Goal: Transaction & Acquisition: Book appointment/travel/reservation

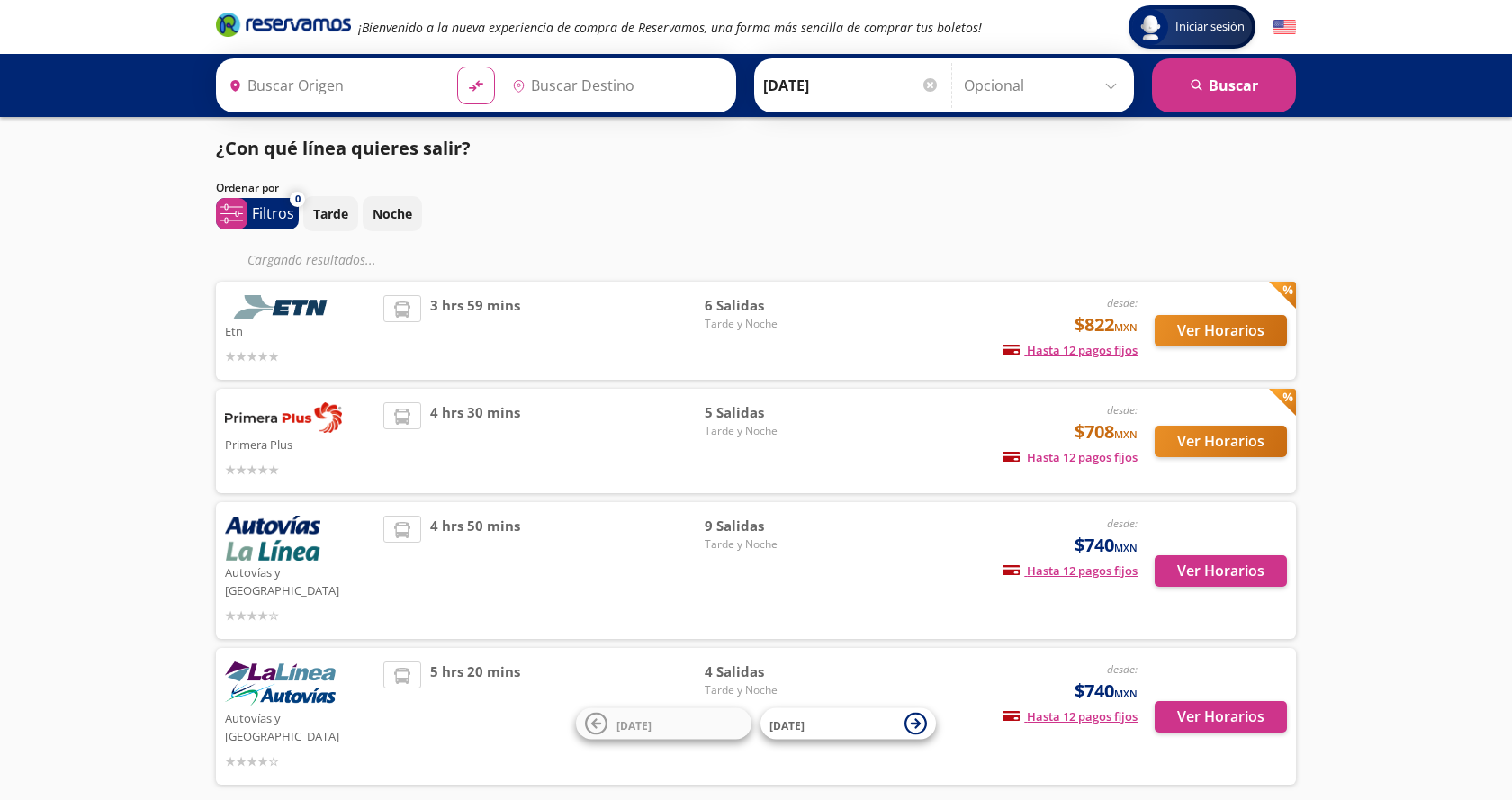
type input "[GEOGRAPHIC_DATA], [GEOGRAPHIC_DATA]"
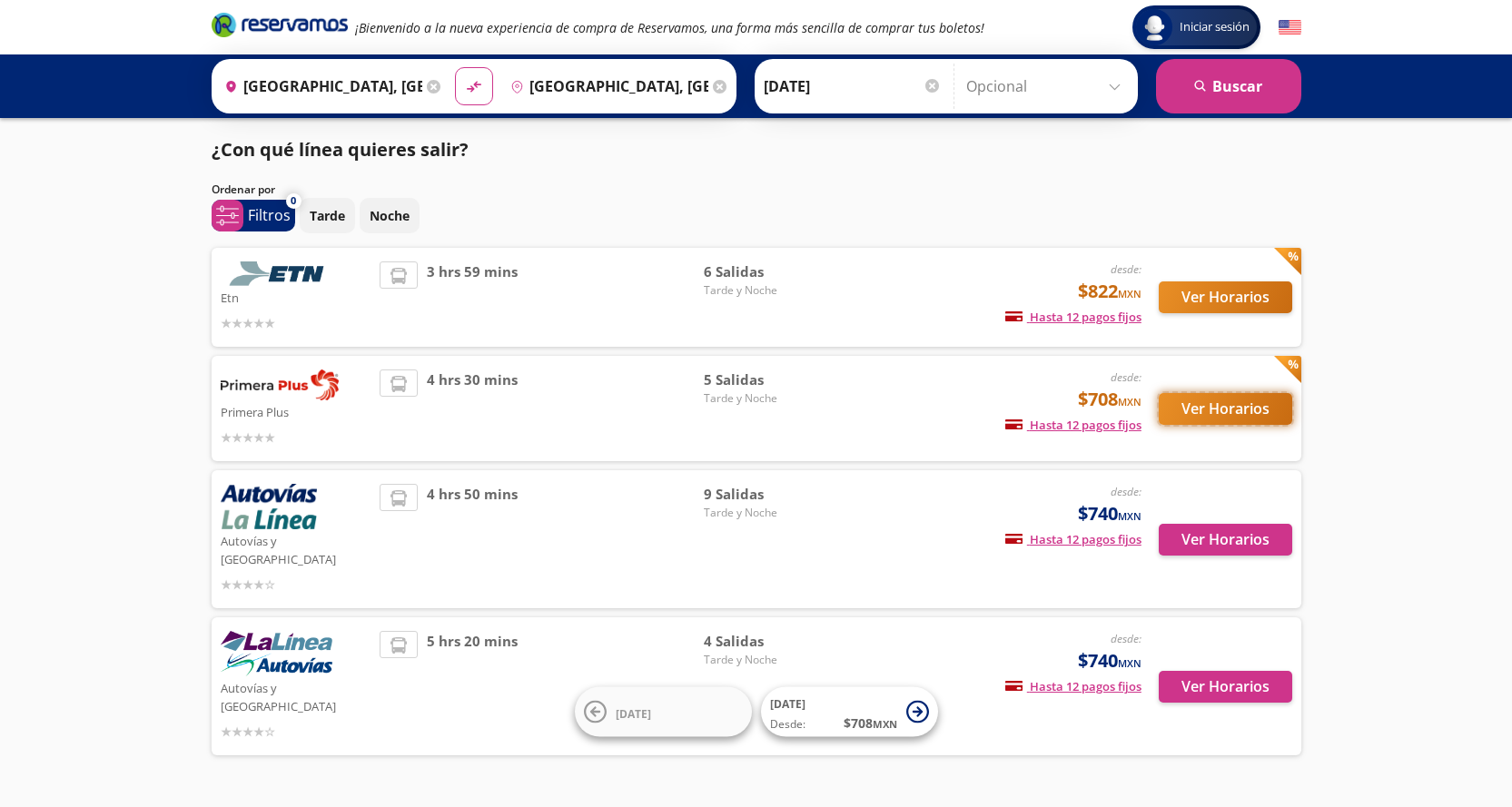
click at [1202, 406] on button "Ver Horarios" at bounding box center [1225, 409] width 134 height 32
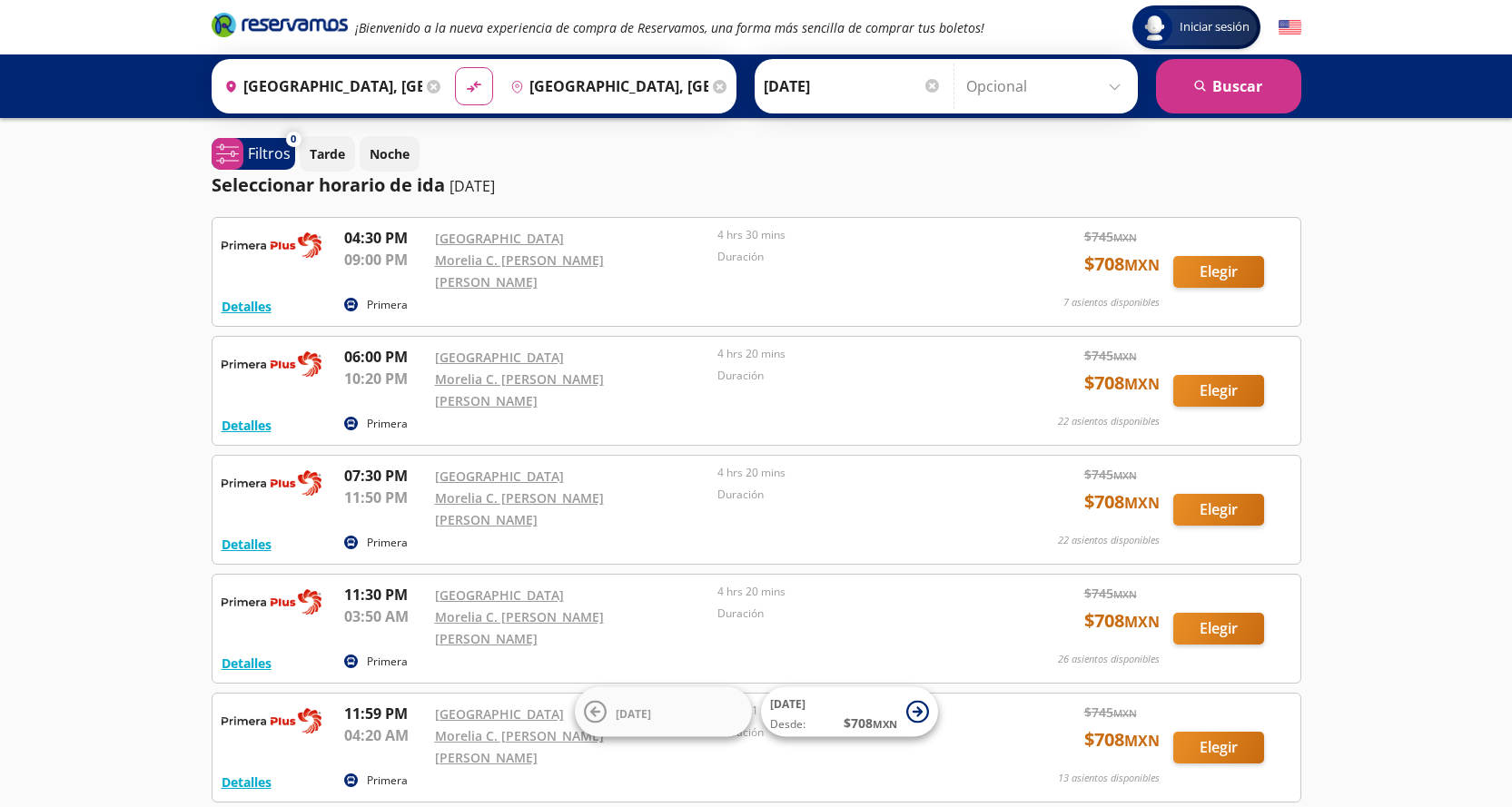
click at [428, 82] on icon at bounding box center [433, 87] width 13 height 13
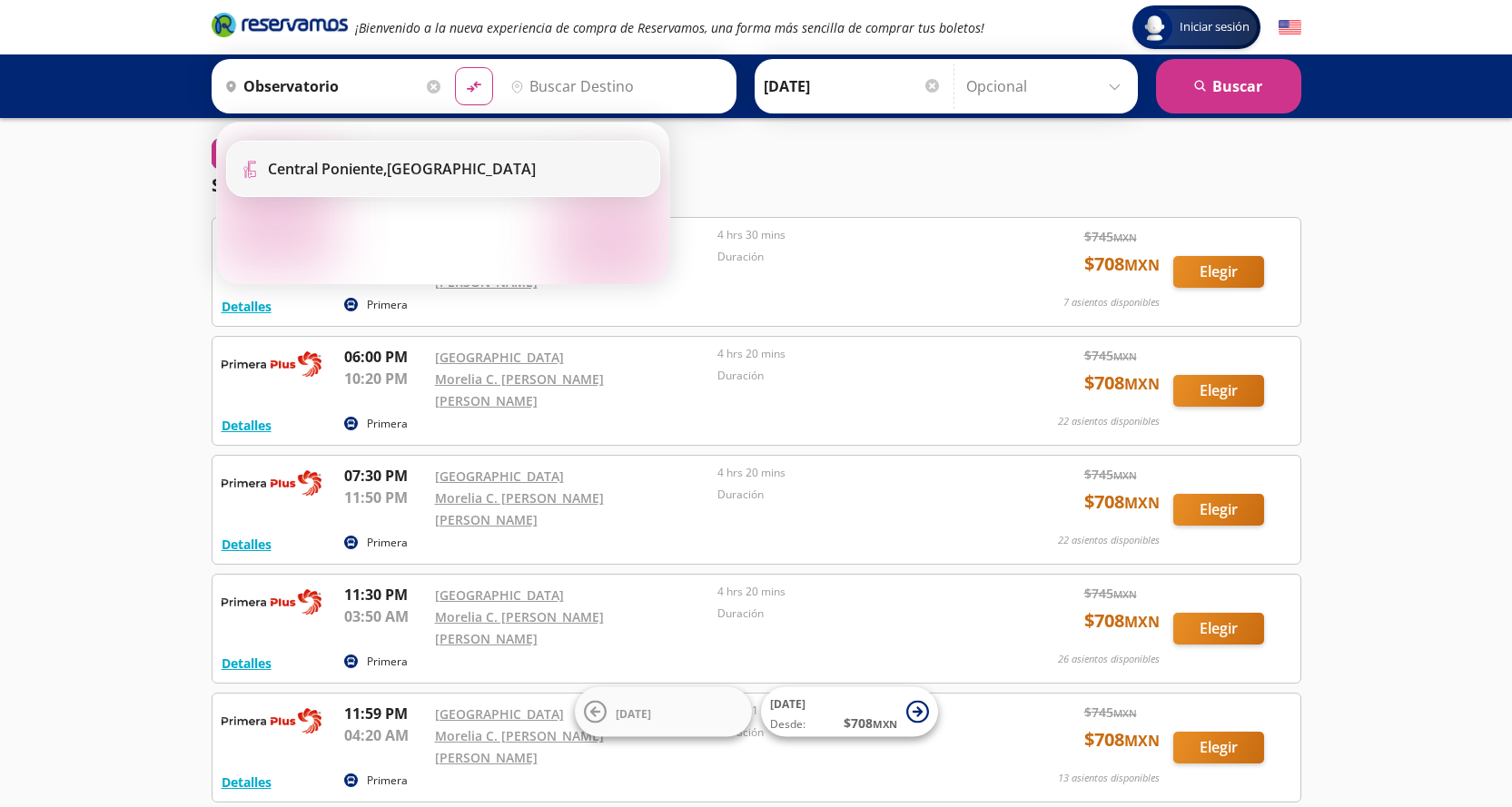
click at [404, 168] on div "[GEOGRAPHIC_DATA], [GEOGRAPHIC_DATA]" at bounding box center [402, 168] width 268 height 20
type input "[GEOGRAPHIC_DATA], [GEOGRAPHIC_DATA]"
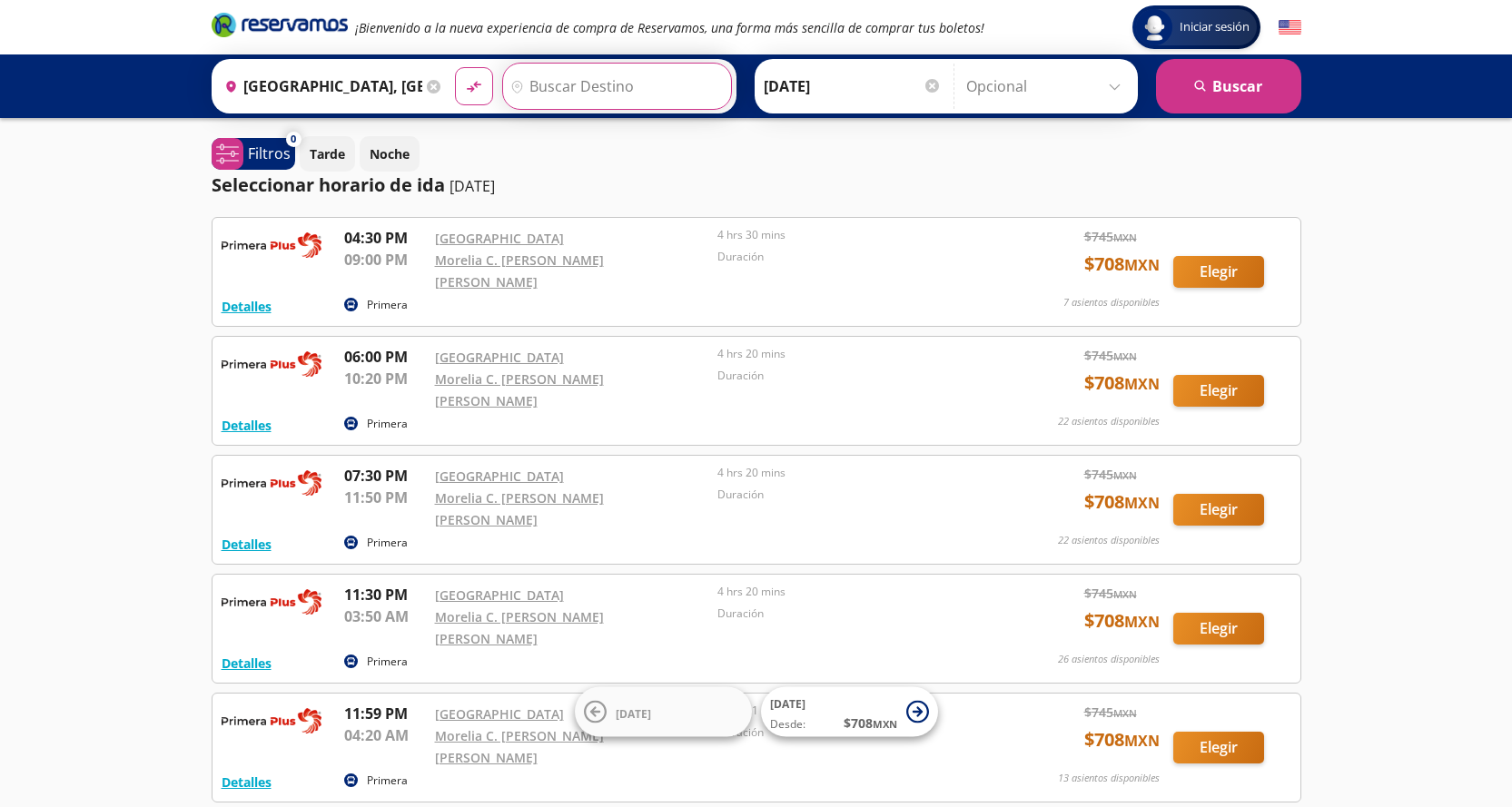
click at [614, 85] on input "Destino" at bounding box center [614, 86] width 224 height 45
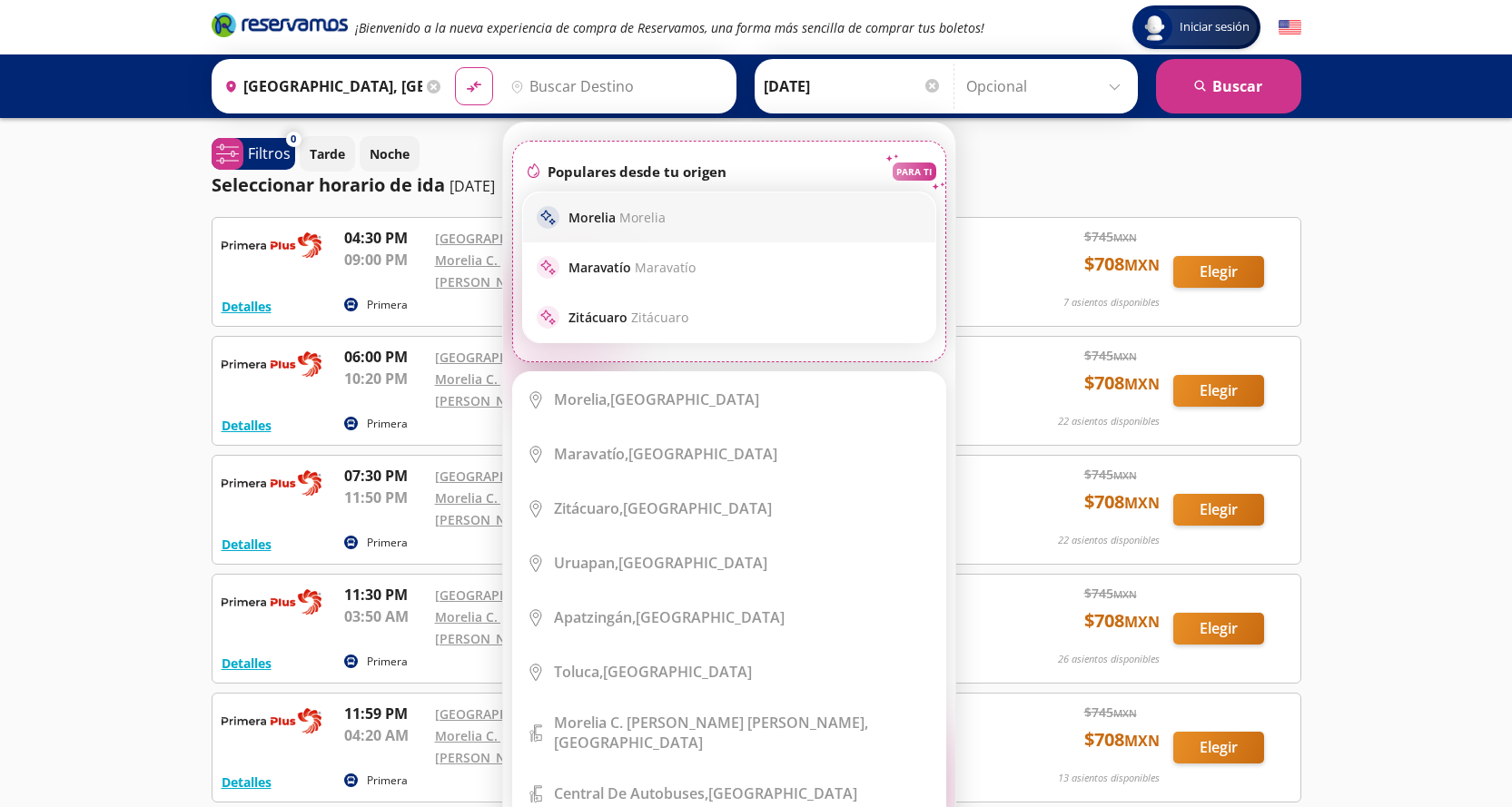
click at [591, 211] on p "Morelia Morelia" at bounding box center [617, 217] width 97 height 17
type input "[GEOGRAPHIC_DATA], [GEOGRAPHIC_DATA]"
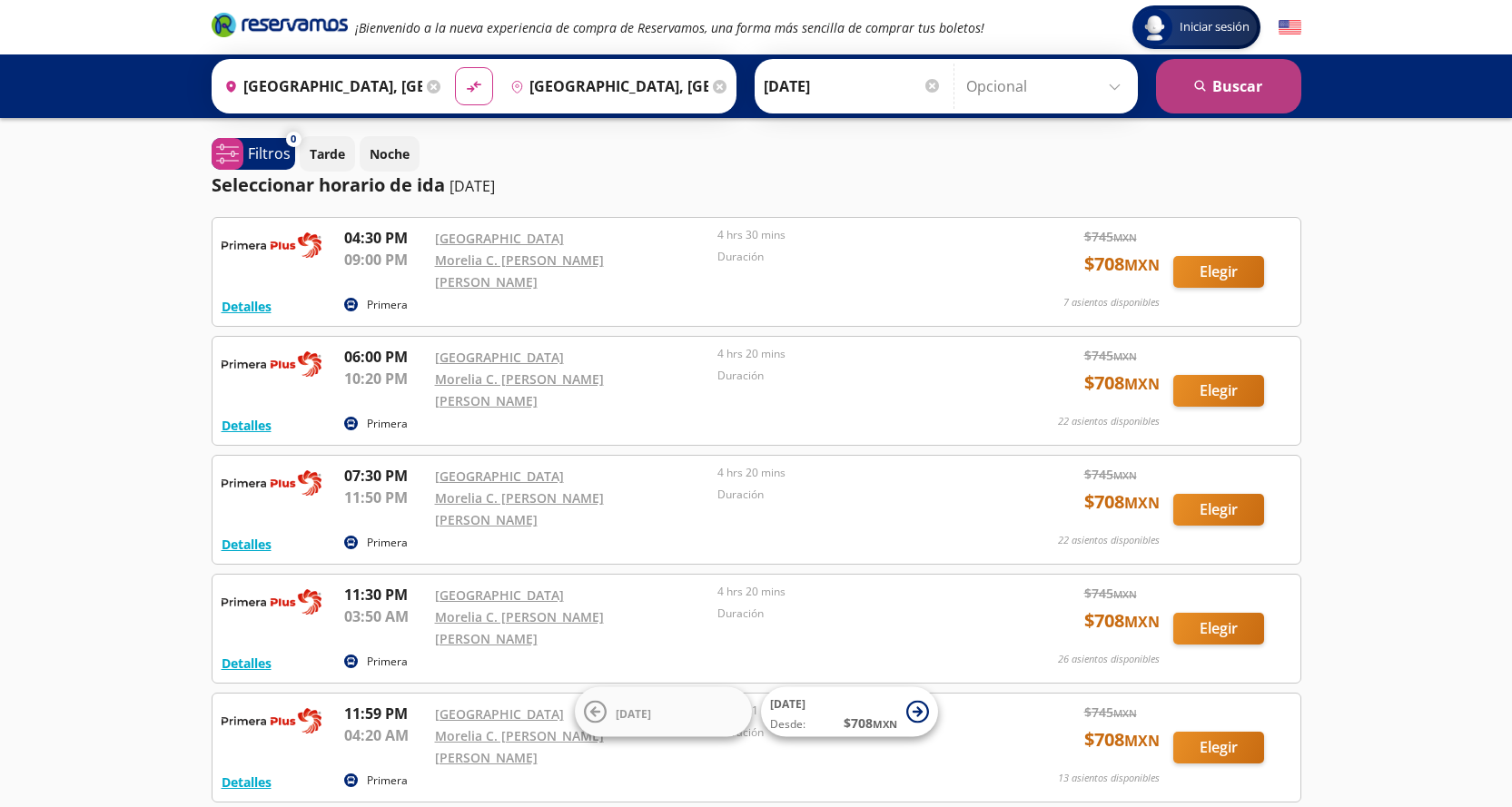
click at [1224, 74] on button "search [GEOGRAPHIC_DATA]" at bounding box center [1228, 87] width 145 height 55
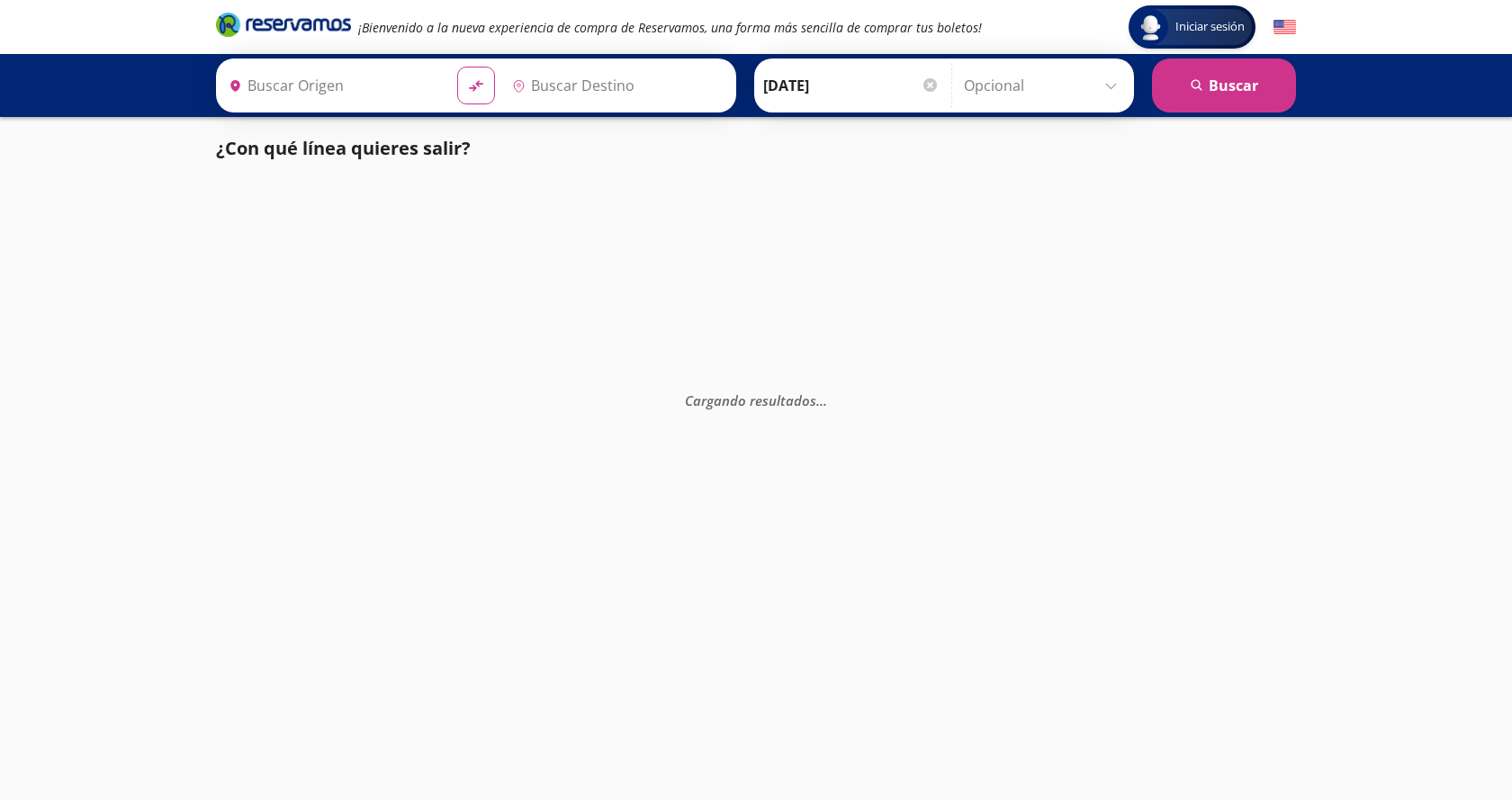
type input "[GEOGRAPHIC_DATA], [GEOGRAPHIC_DATA]"
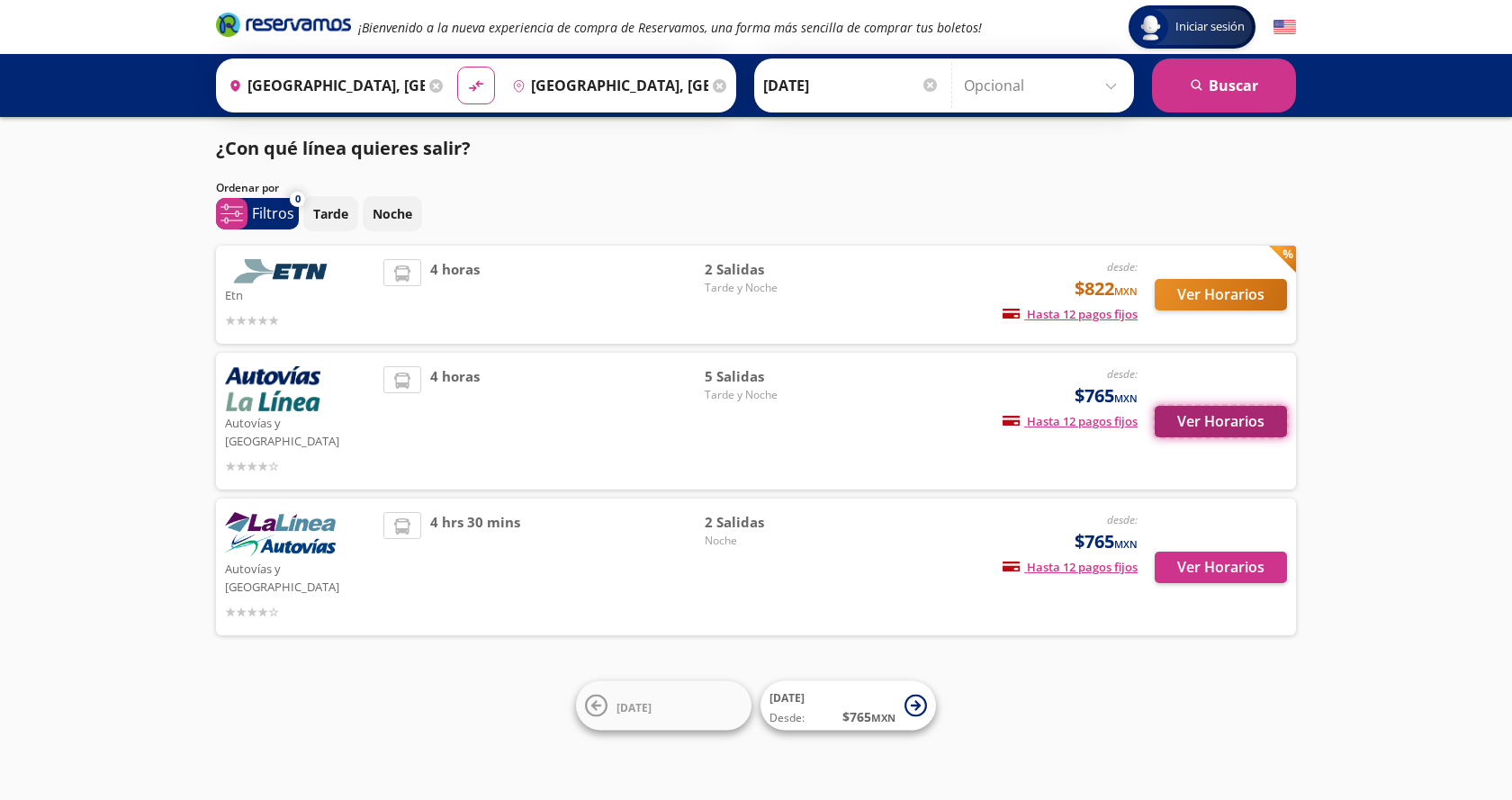
click at [1208, 406] on button "Ver Horarios" at bounding box center [1221, 421] width 133 height 32
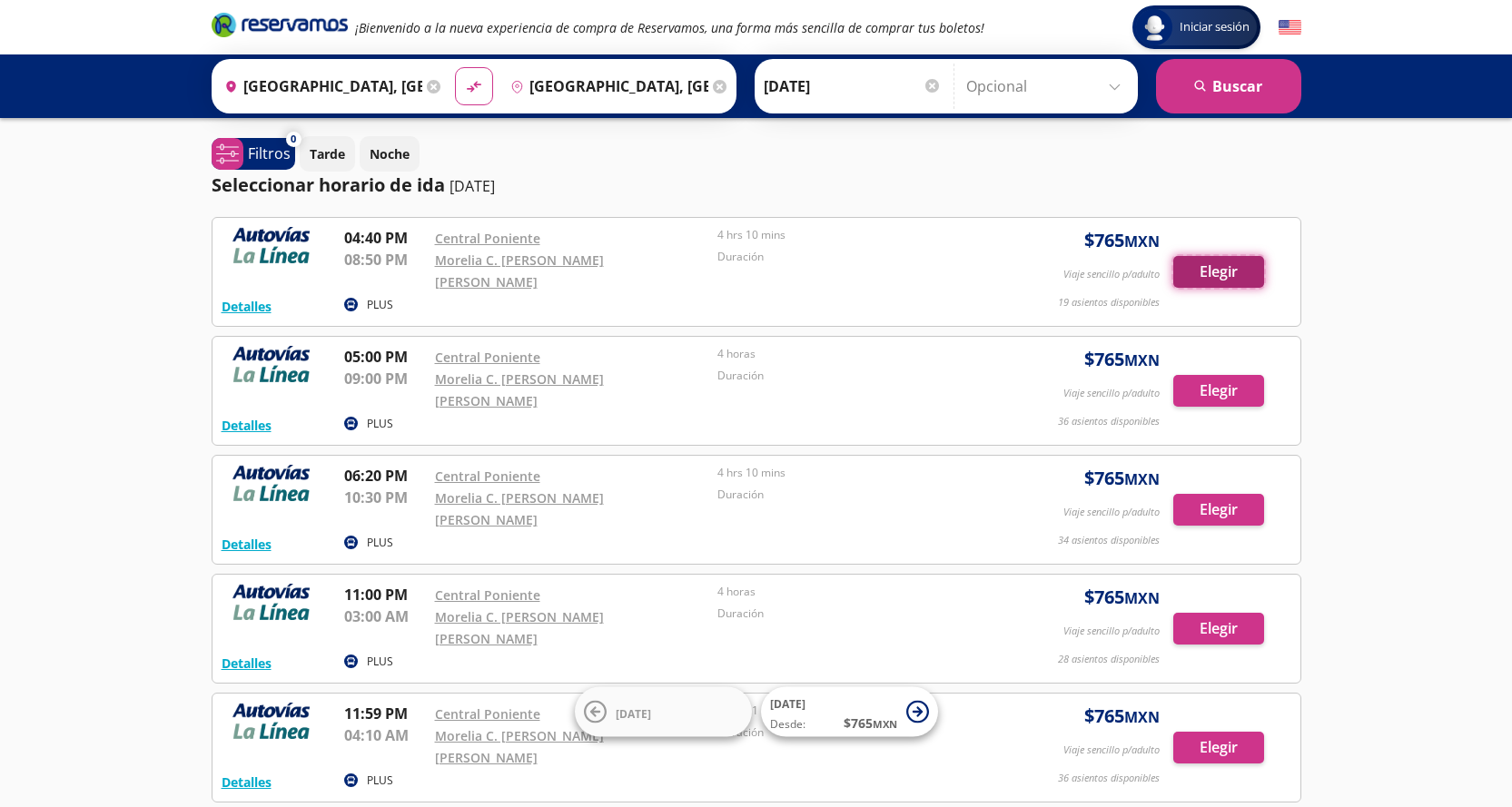
click at [1212, 258] on button "Elegir" at bounding box center [1219, 272] width 91 height 32
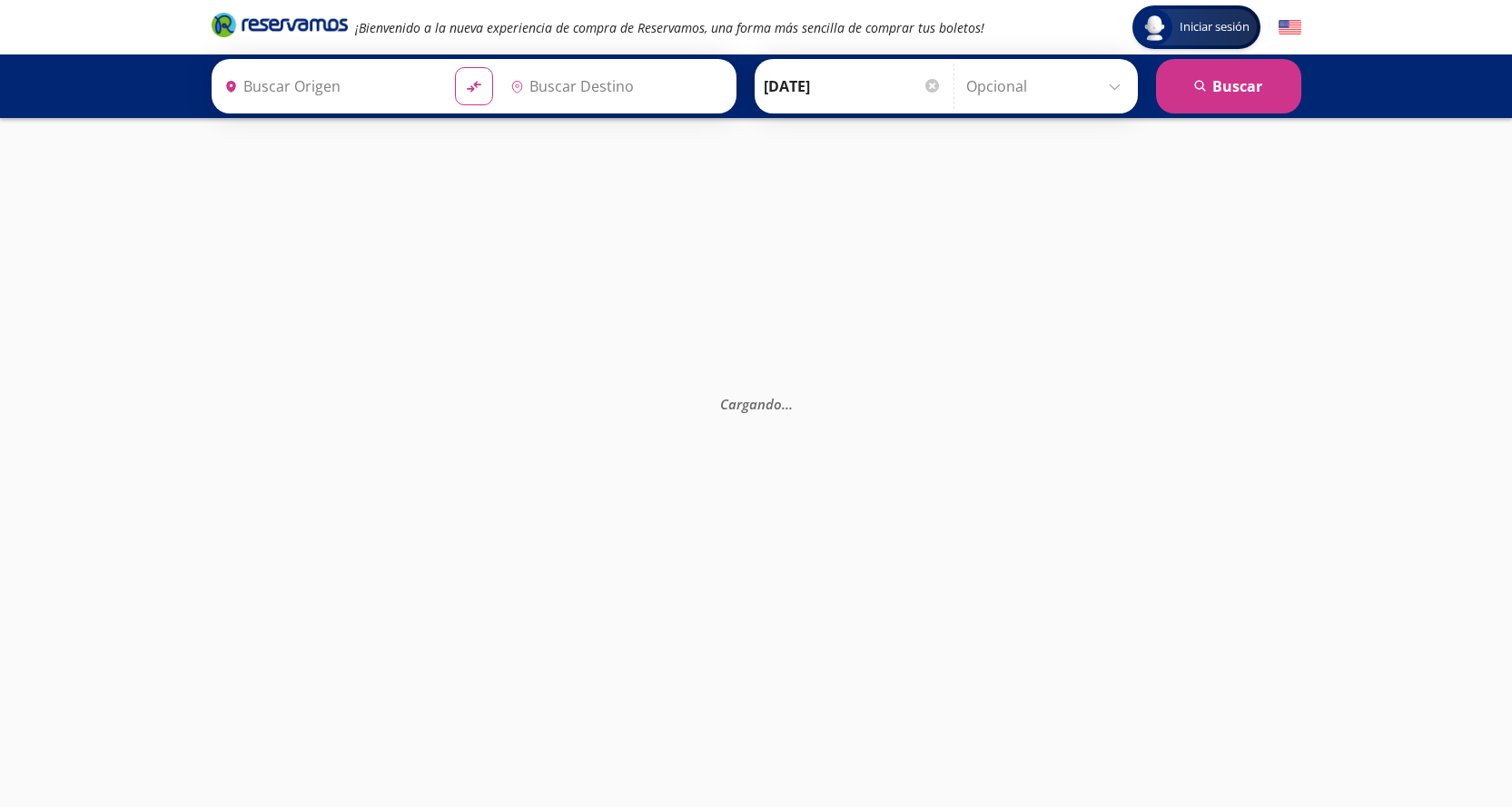
type input "[GEOGRAPHIC_DATA], [GEOGRAPHIC_DATA]"
